Goal: Information Seeking & Learning: Check status

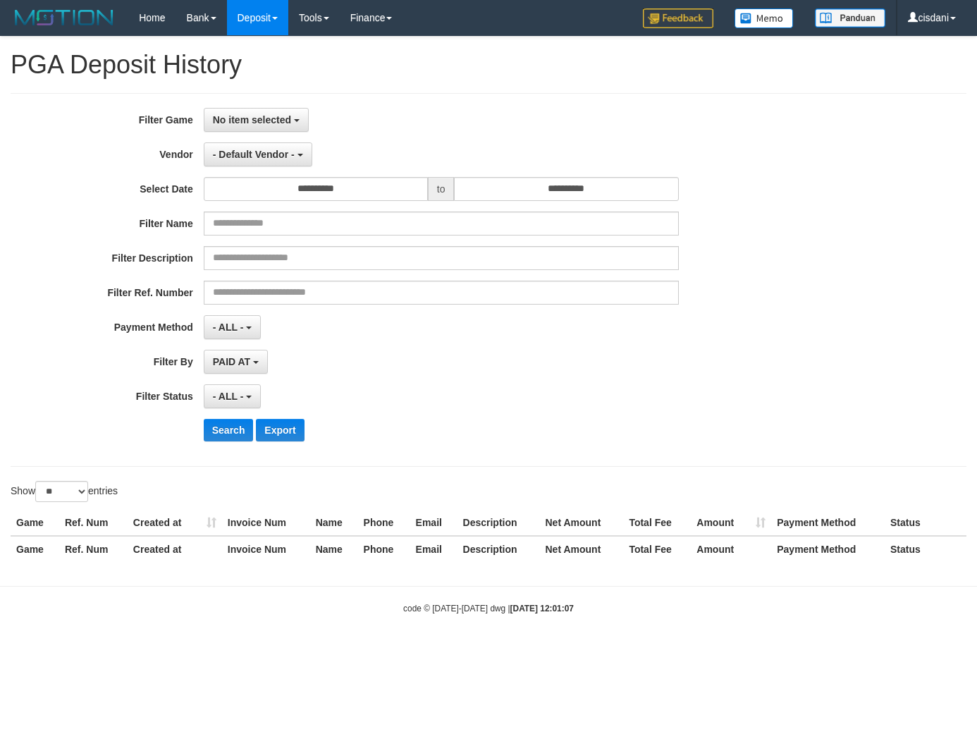
select select
select select "**"
click at [236, 114] on span "No item selected" at bounding box center [252, 119] width 78 height 11
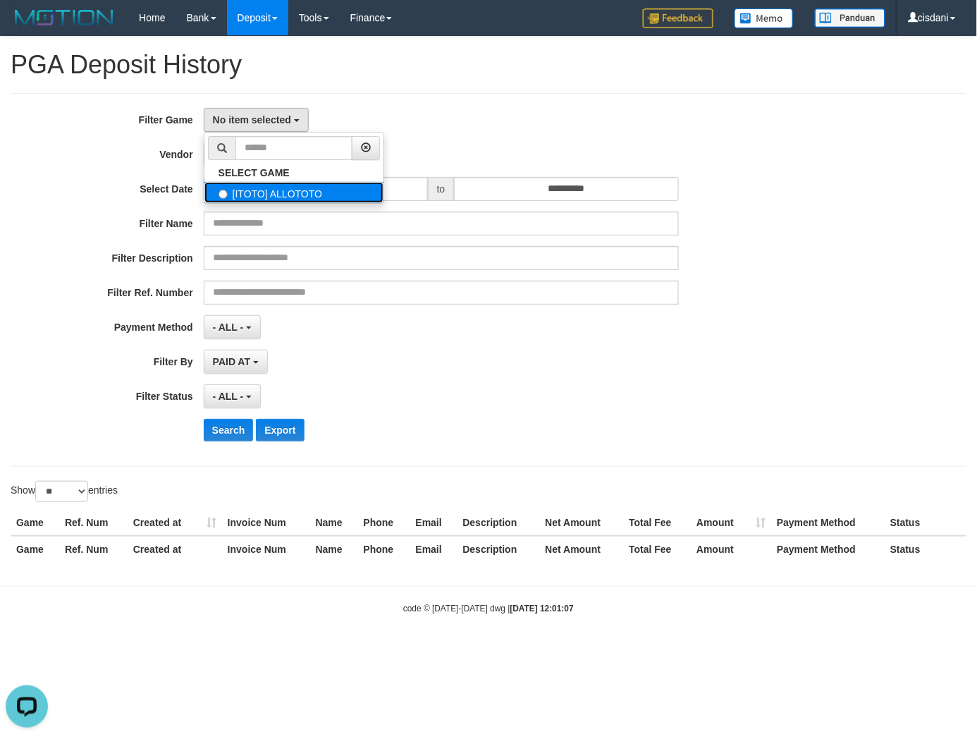
click at [276, 182] on label "[ITOTO] ALLOTOTO" at bounding box center [293, 192] width 179 height 21
select select "****"
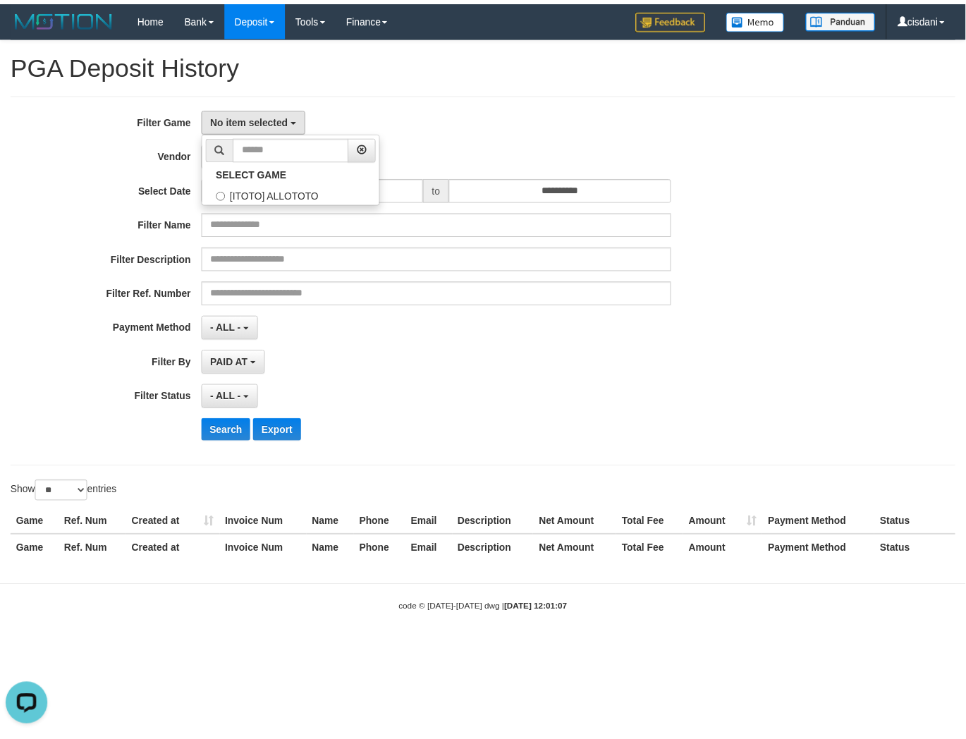
scroll to position [12, 0]
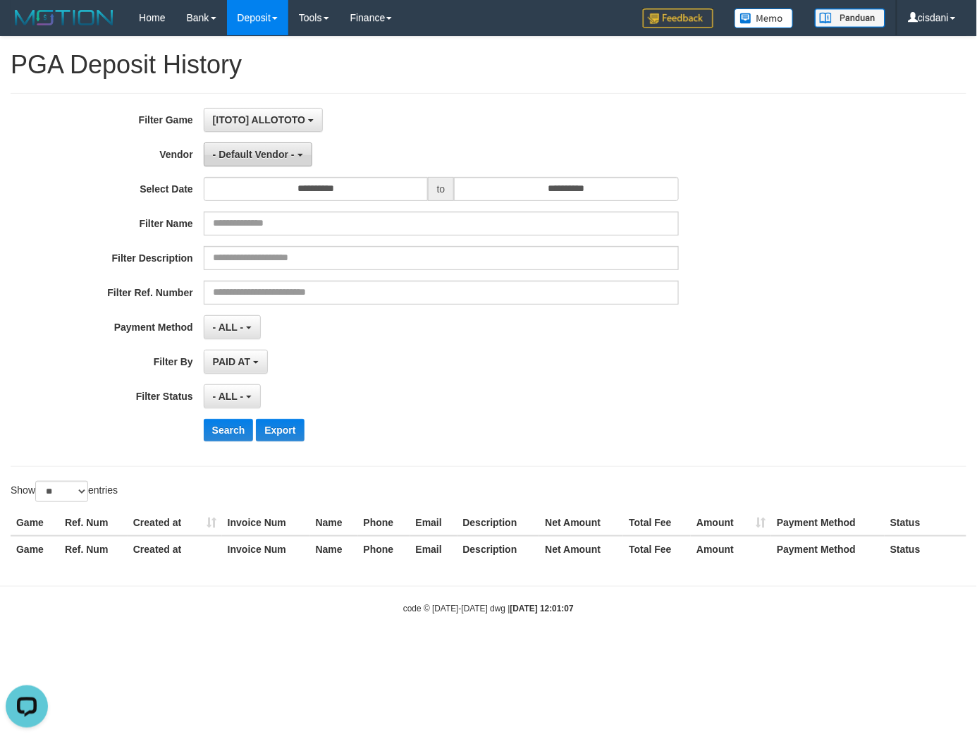
click at [259, 152] on span "- Default Vendor -" at bounding box center [254, 154] width 82 height 11
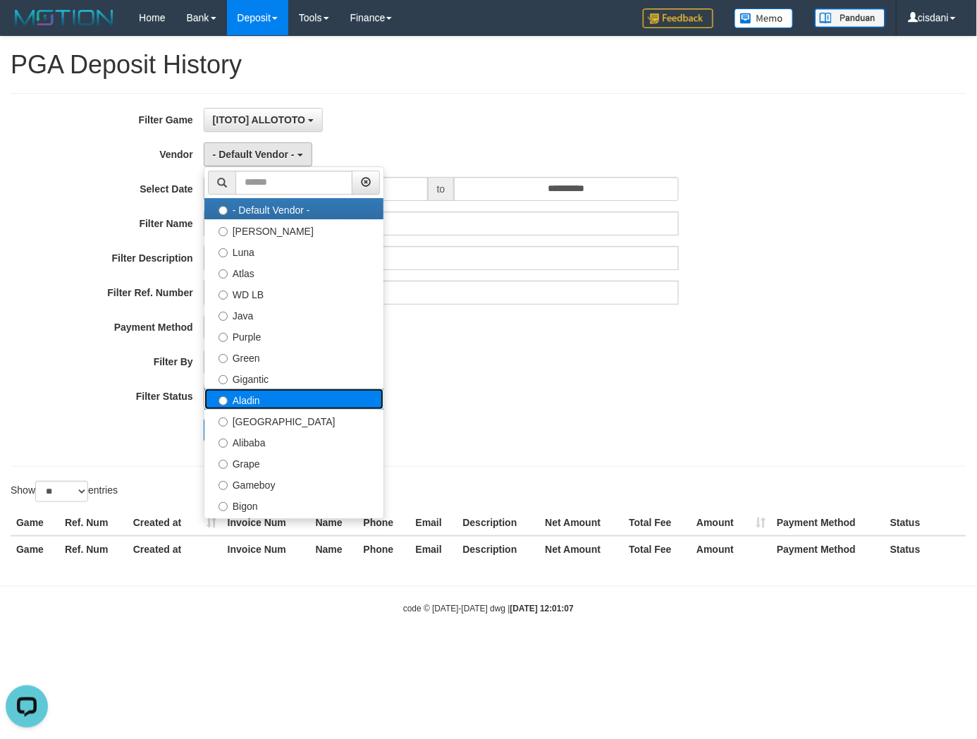
click at [283, 400] on label "Aladin" at bounding box center [293, 399] width 179 height 21
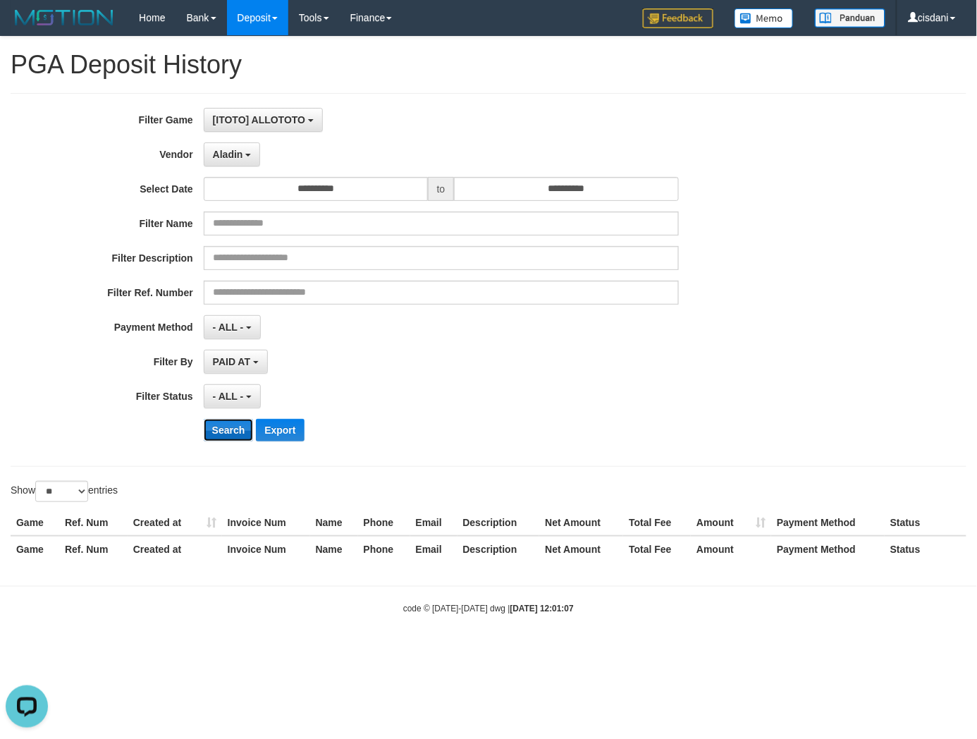
click at [230, 425] on button "Search" at bounding box center [229, 430] width 50 height 23
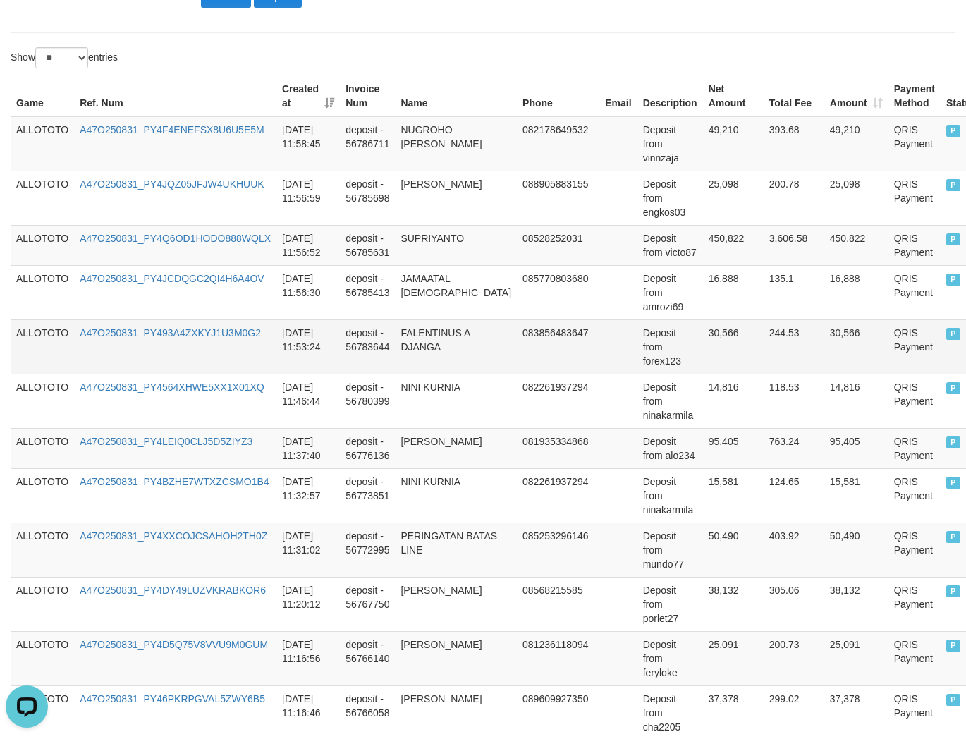
scroll to position [0, 0]
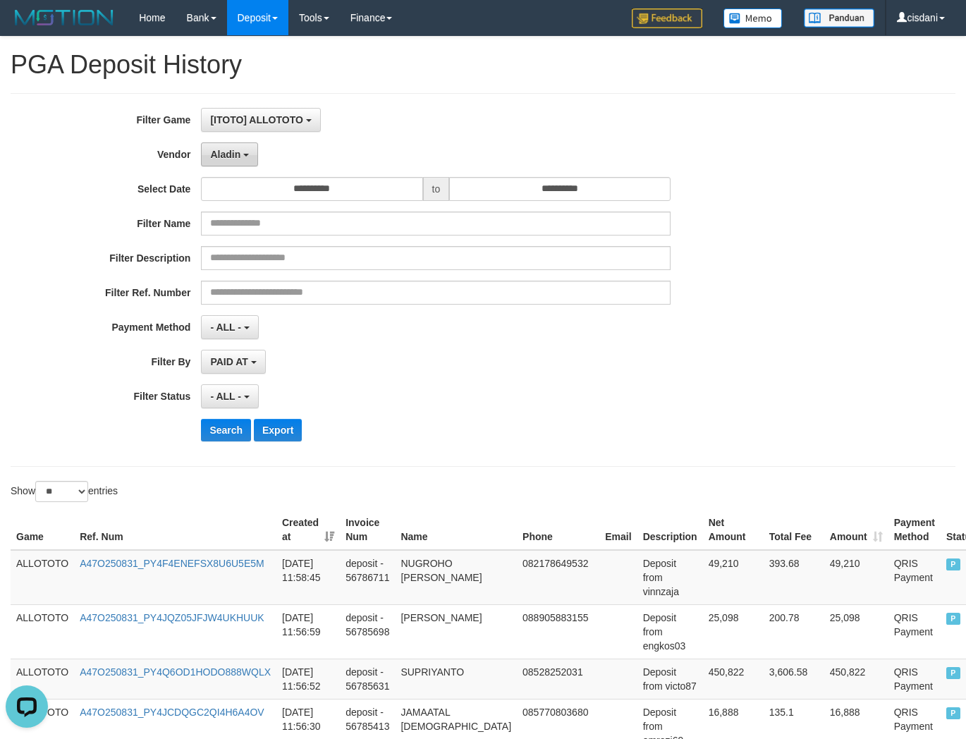
click at [236, 145] on button "Aladin" at bounding box center [229, 154] width 57 height 24
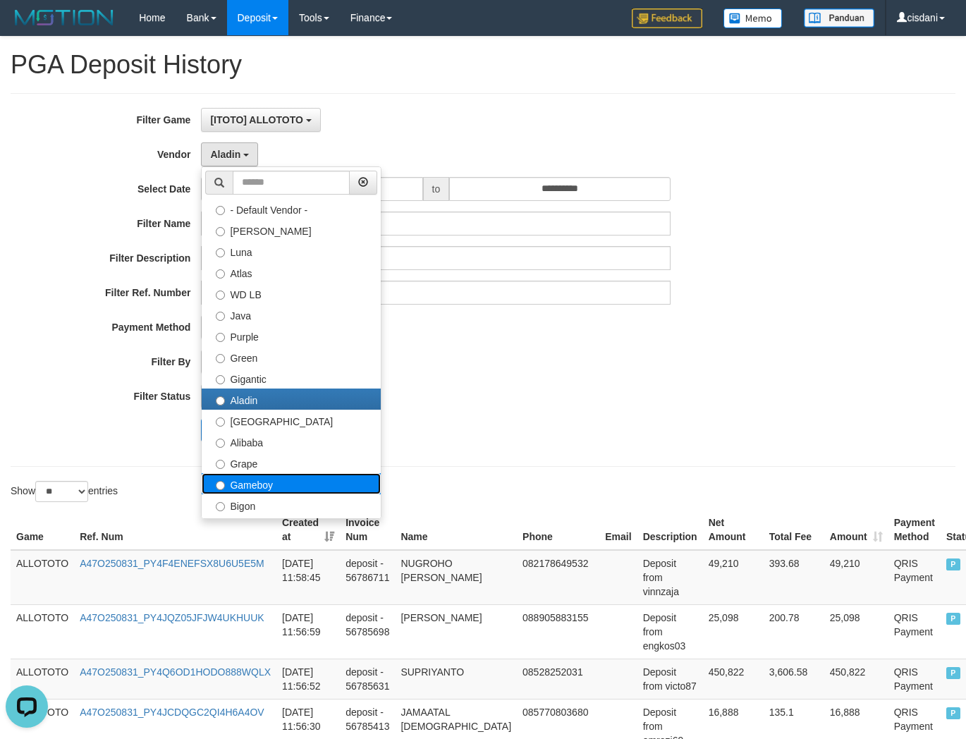
click at [234, 484] on label "Gameboy" at bounding box center [291, 483] width 179 height 21
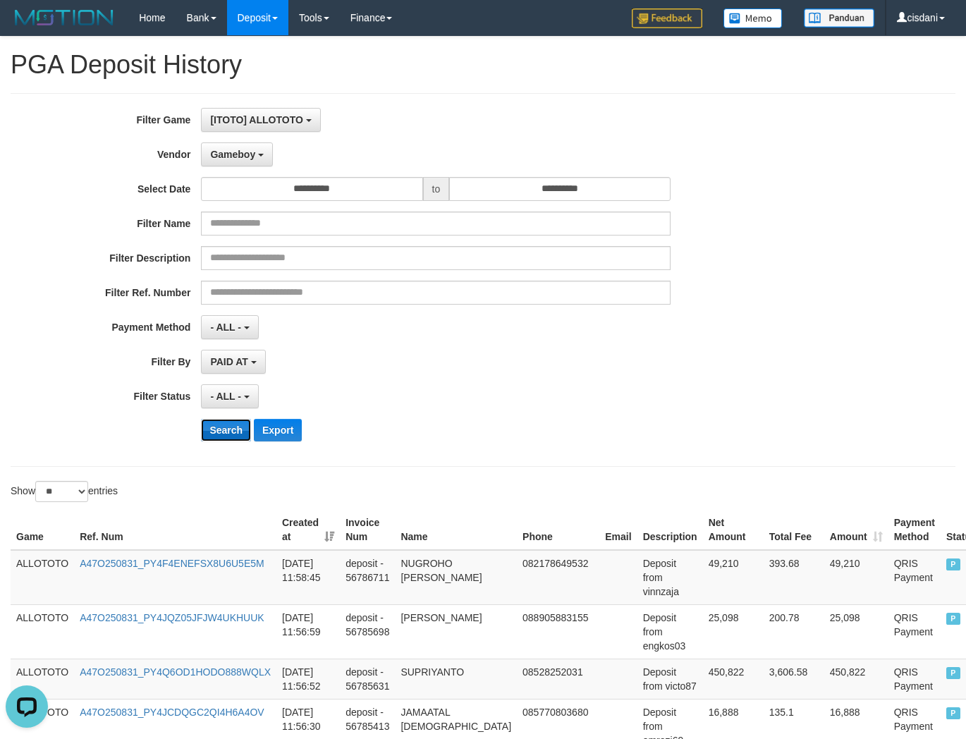
click at [231, 422] on button "Search" at bounding box center [226, 430] width 50 height 23
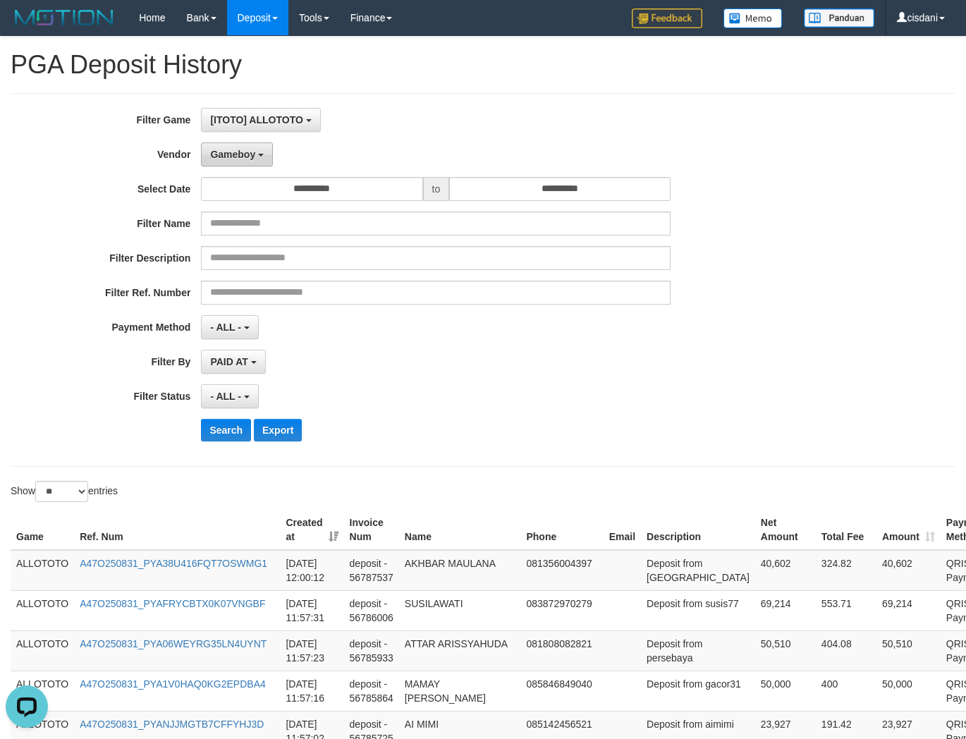
click at [243, 154] on span "Gameboy" at bounding box center [232, 154] width 45 height 11
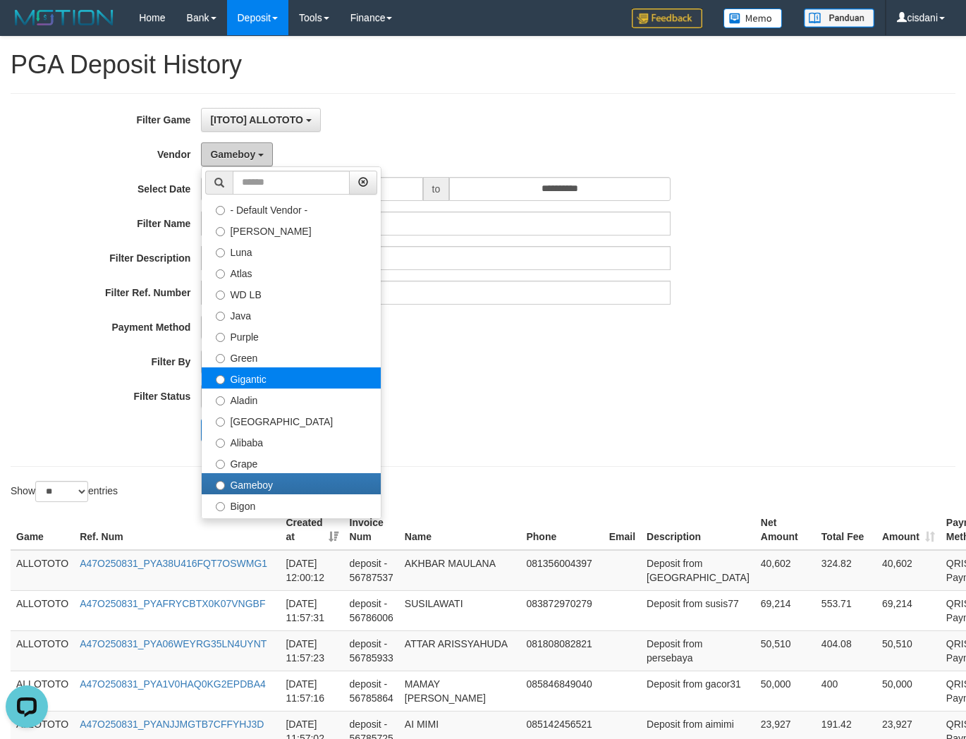
scroll to position [461, 0]
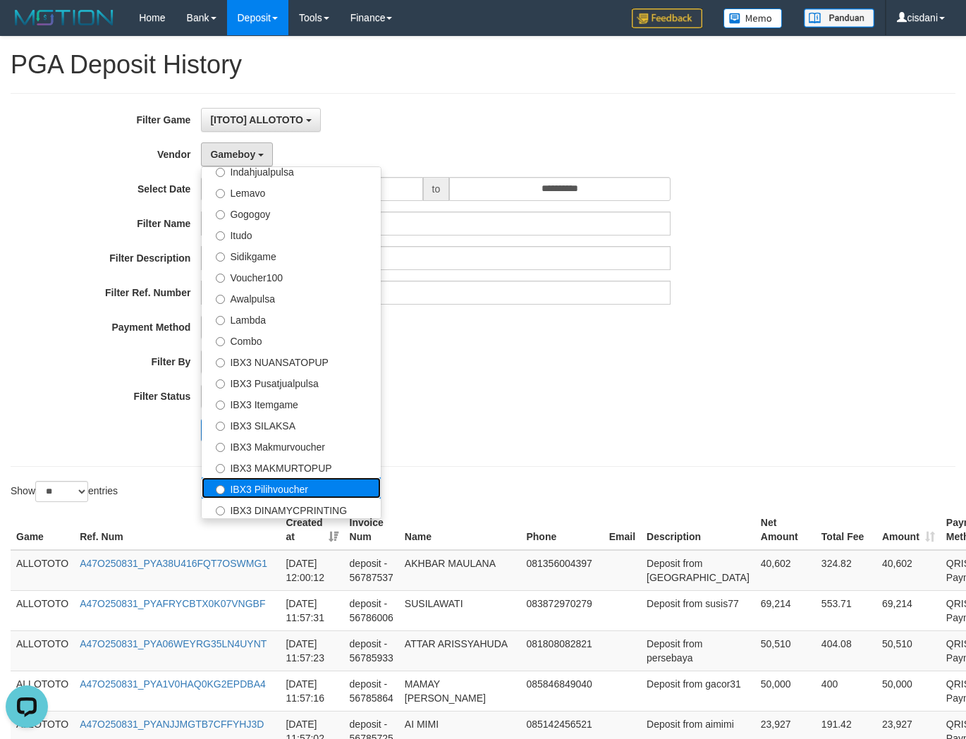
click at [321, 489] on label "IBX3 Pilihvoucher" at bounding box center [291, 487] width 179 height 21
select select "**********"
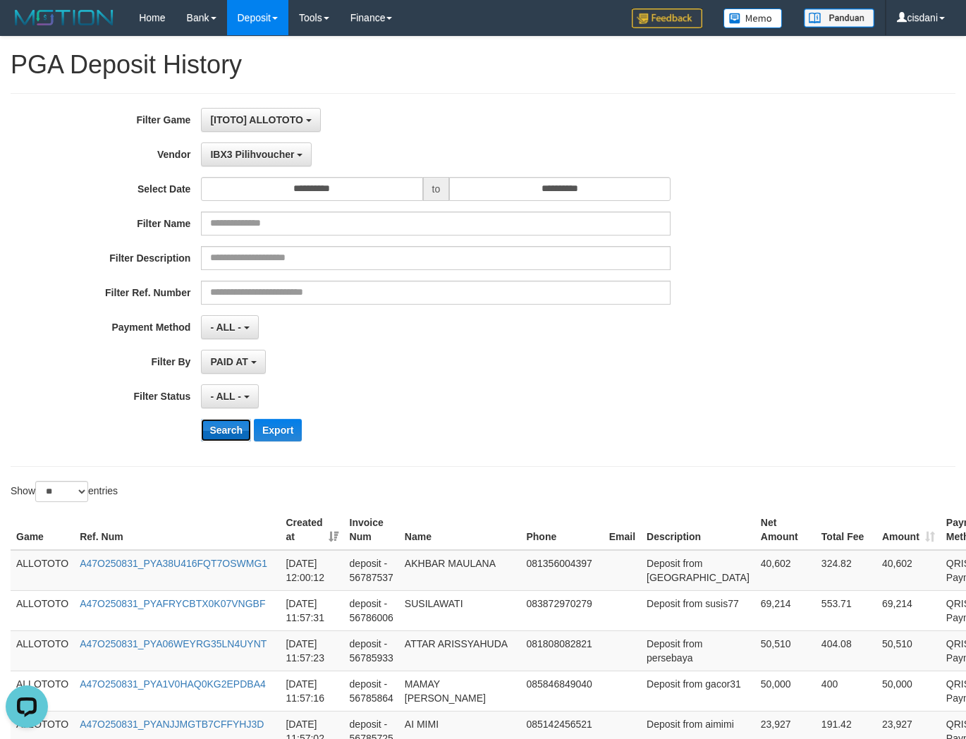
click at [228, 429] on button "Search" at bounding box center [226, 430] width 50 height 23
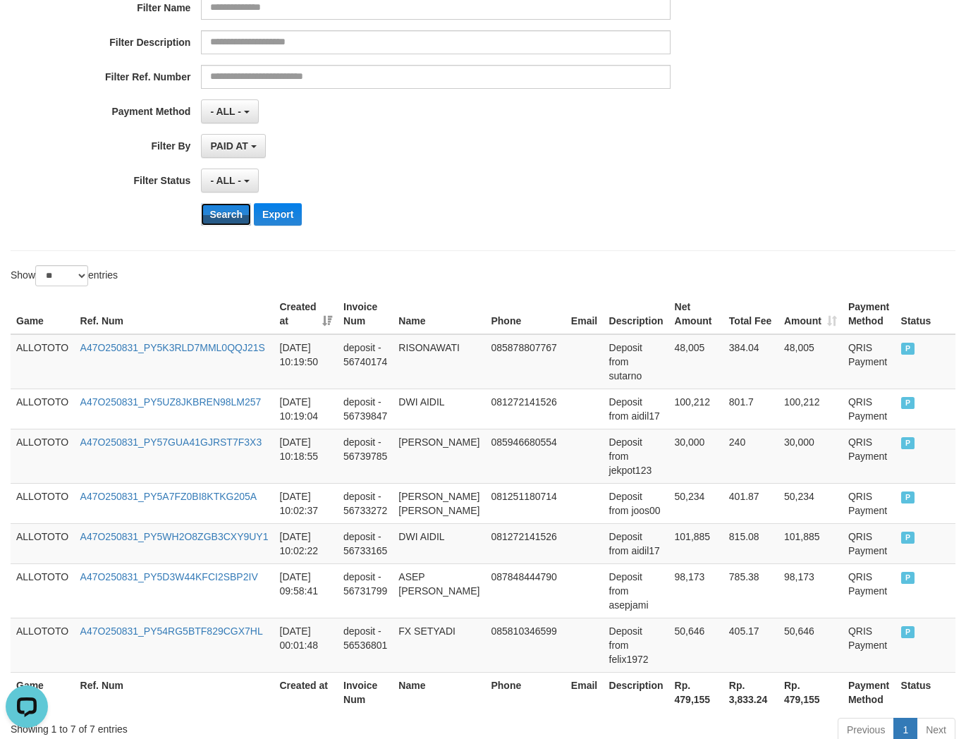
scroll to position [316, 0]
